Goal: Task Accomplishment & Management: Manage account settings

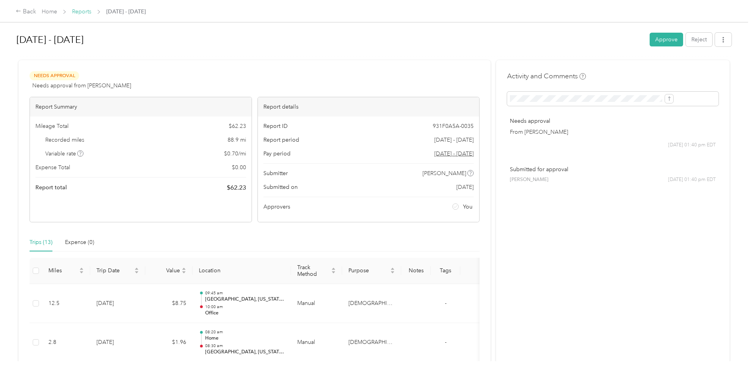
click at [91, 11] on link "Reports" at bounding box center [81, 11] width 19 height 7
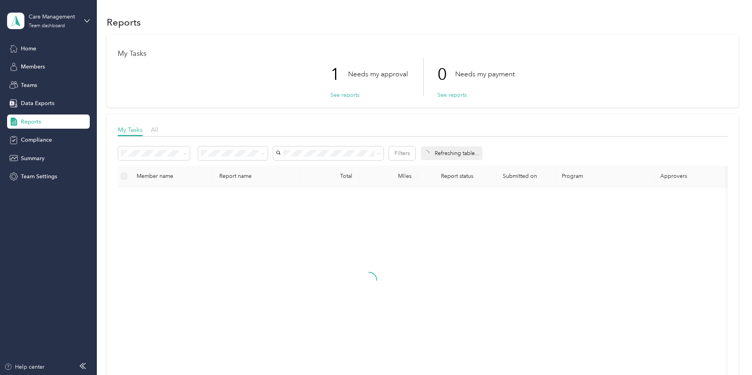
drag, startPoint x: 346, startPoint y: 96, endPoint x: 525, endPoint y: 156, distance: 188.9
click at [346, 95] on button "See reports" at bounding box center [344, 95] width 29 height 8
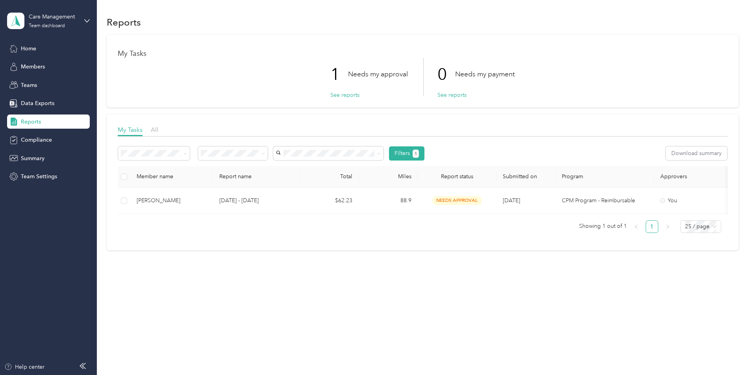
scroll to position [0, 147]
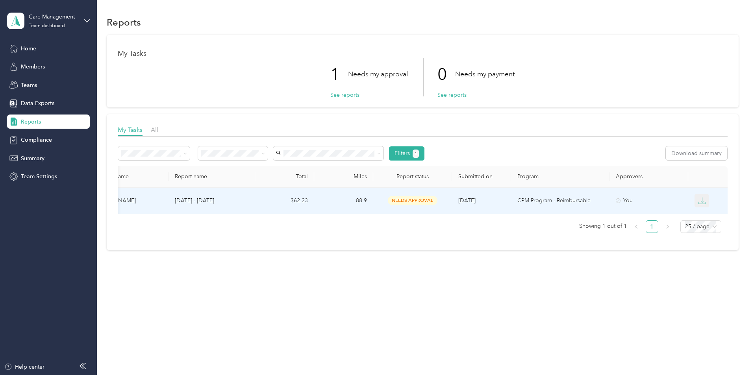
click at [698, 202] on icon "button" at bounding box center [702, 201] width 8 height 8
click at [654, 230] on div "CSV" at bounding box center [658, 229] width 17 height 8
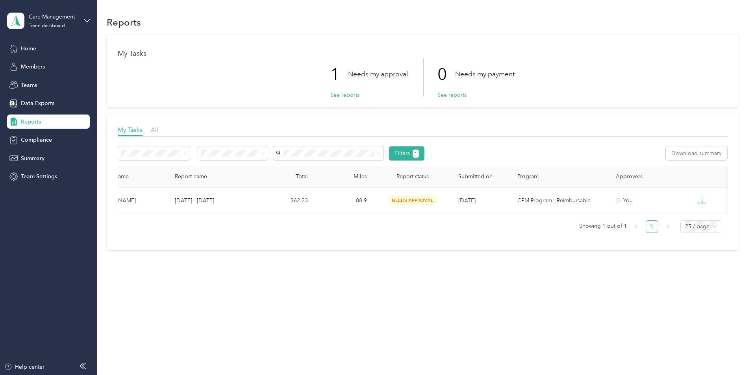
scroll to position [0, 0]
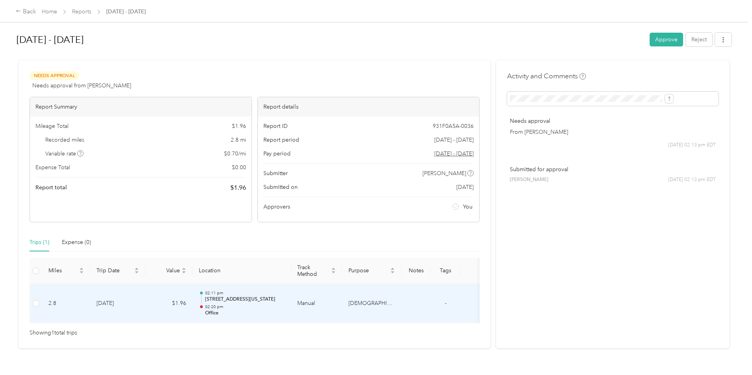
scroll to position [26, 0]
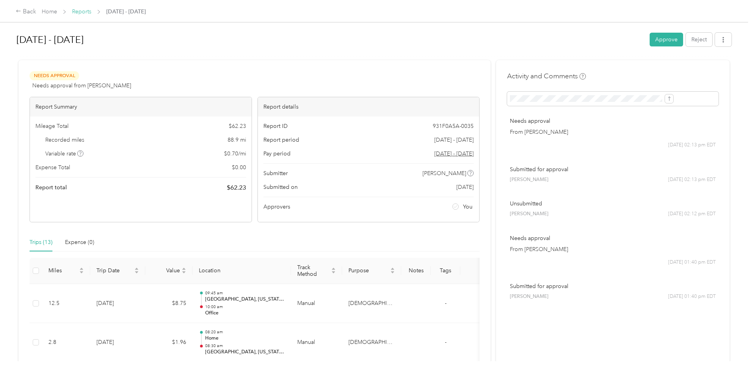
click at [91, 13] on link "Reports" at bounding box center [81, 11] width 19 height 7
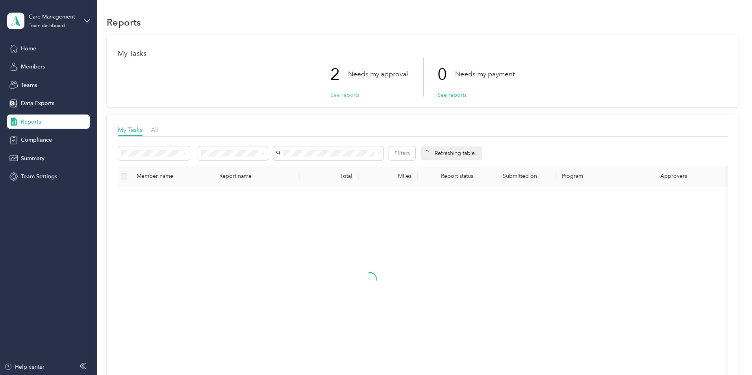
click at [342, 96] on button "See reports" at bounding box center [344, 95] width 29 height 8
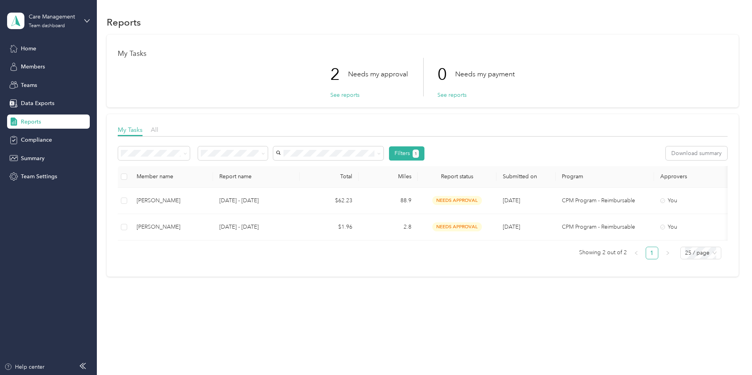
scroll to position [0, 147]
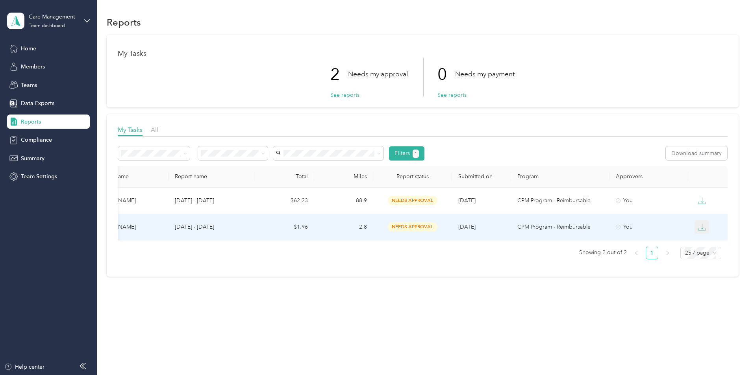
click at [698, 229] on icon "button" at bounding box center [702, 227] width 8 height 8
click at [661, 258] on div "CSV" at bounding box center [658, 255] width 17 height 8
